Goal: Transaction & Acquisition: Book appointment/travel/reservation

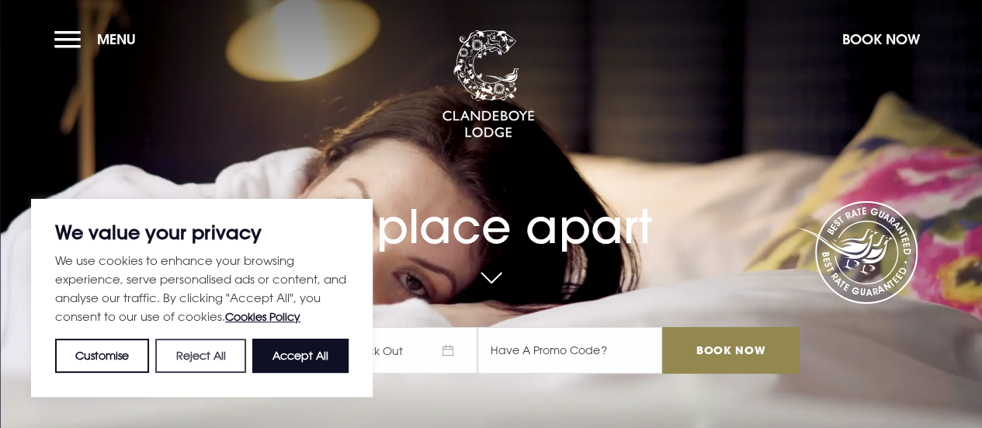
click at [193, 357] on button "Reject All" at bounding box center [200, 355] width 90 height 34
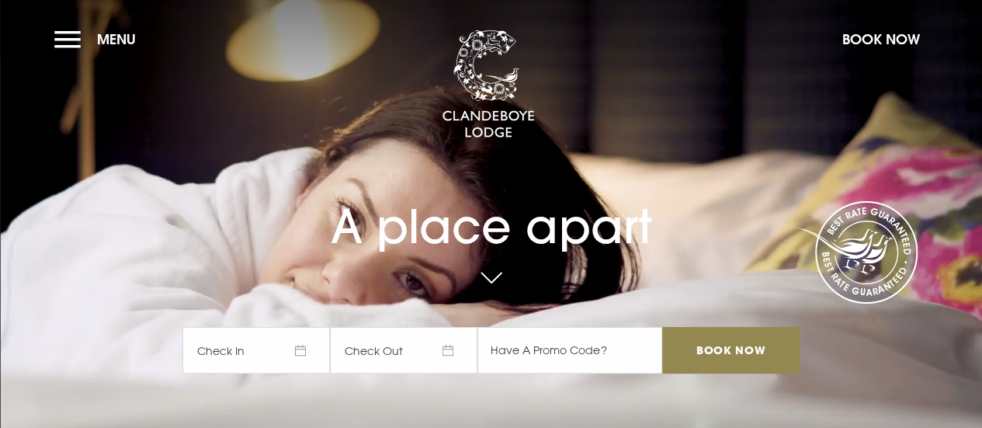
click at [263, 352] on span "Check In" at bounding box center [255, 350] width 147 height 47
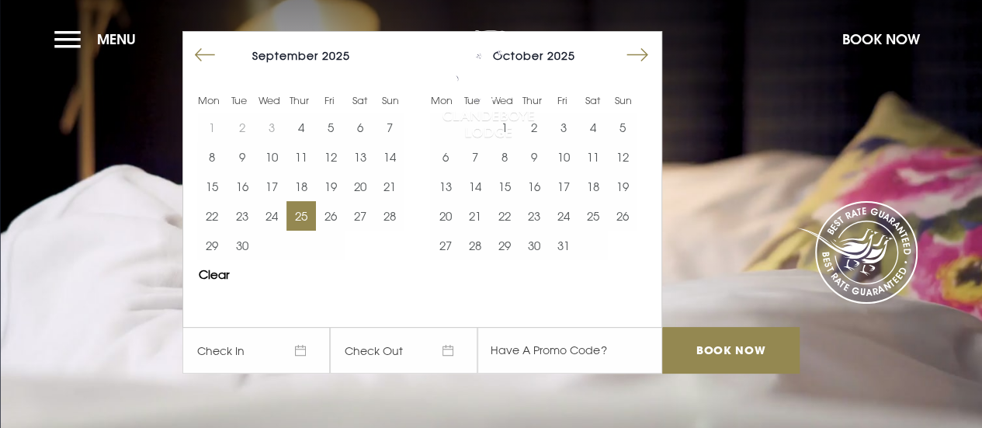
click at [313, 218] on button "25" at bounding box center [300, 215] width 29 height 29
click at [373, 215] on button "27" at bounding box center [359, 215] width 29 height 29
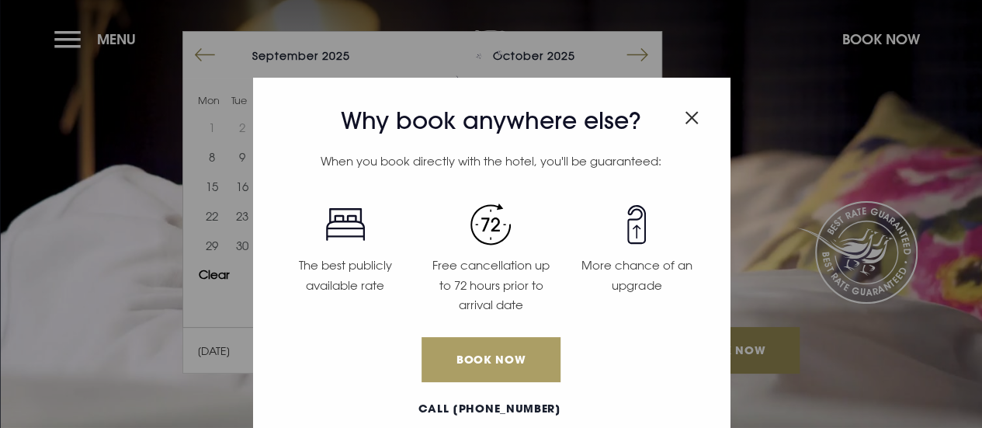
click at [490, 371] on link "Book Now" at bounding box center [490, 359] width 138 height 45
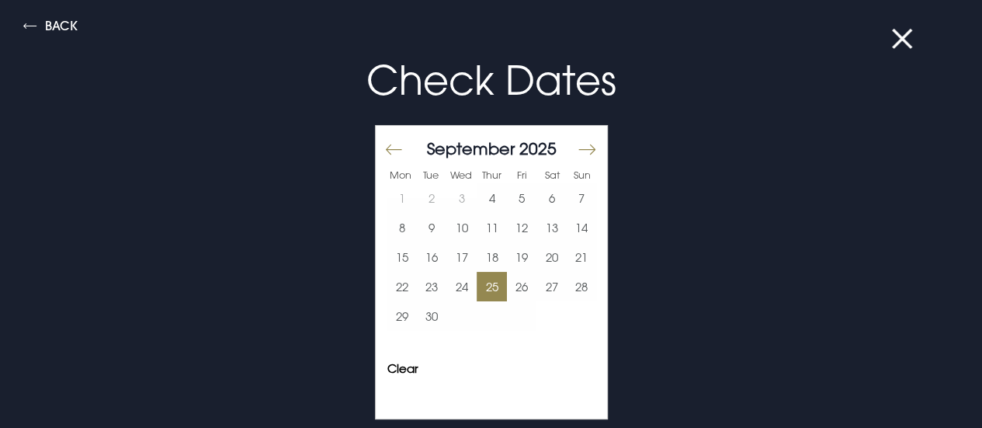
click at [484, 286] on button "25" at bounding box center [491, 286] width 30 height 29
click at [539, 286] on button "27" at bounding box center [551, 286] width 30 height 29
click at [906, 40] on button at bounding box center [911, 39] width 40 height 16
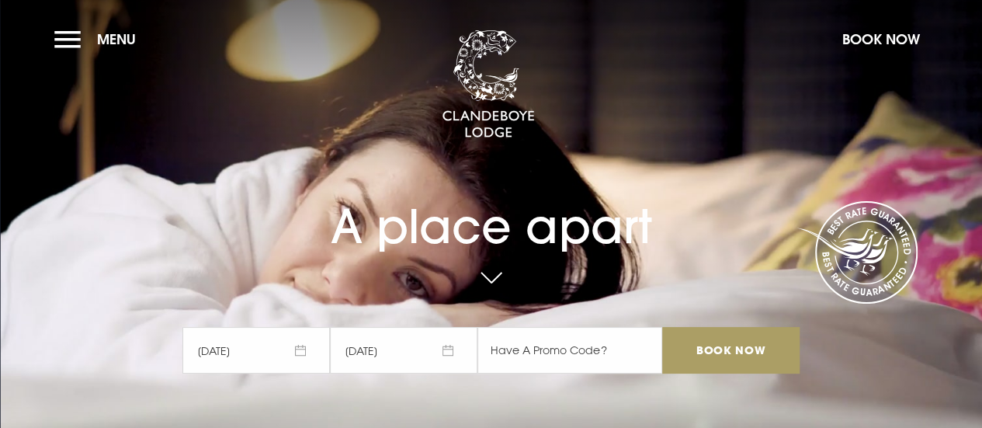
click at [704, 345] on input "Book Now" at bounding box center [730, 350] width 137 height 47
